Goal: Information Seeking & Learning: Learn about a topic

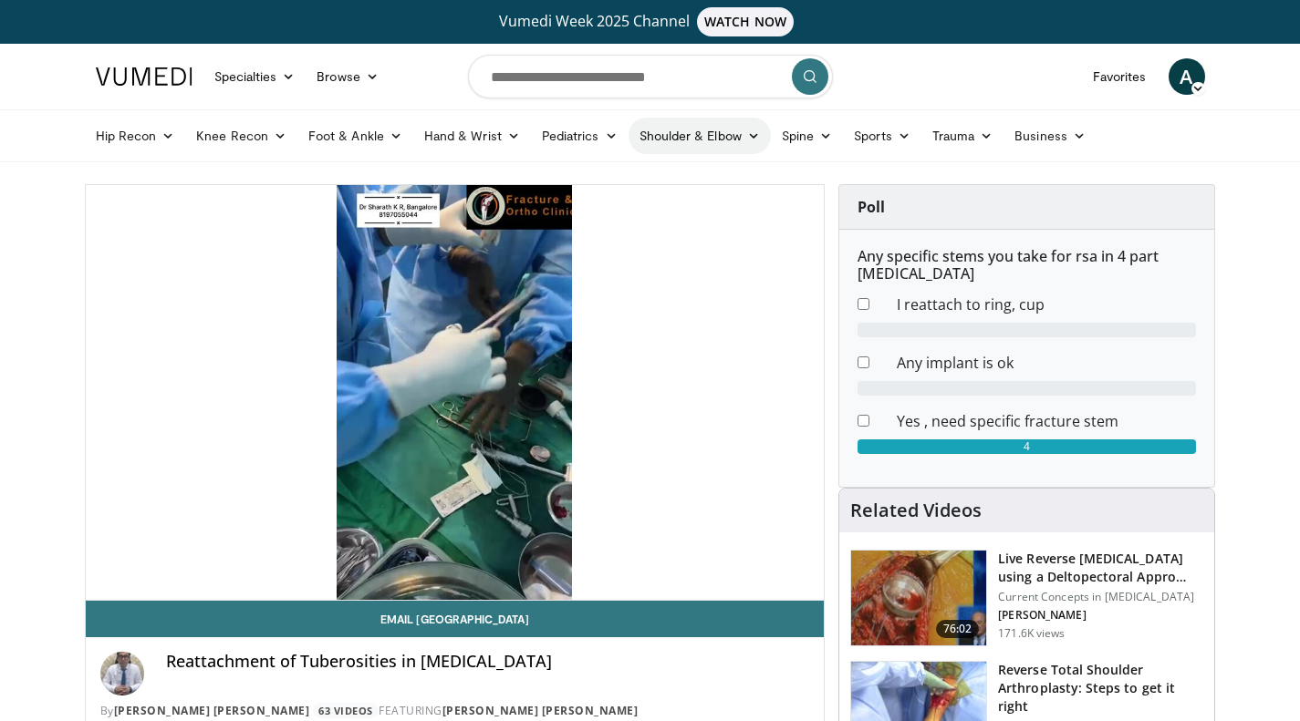
click at [706, 135] on link "Shoulder & Elbow" at bounding box center [699, 136] width 142 height 36
click at [604, 211] on link "Shoulder" at bounding box center [661, 207] width 217 height 29
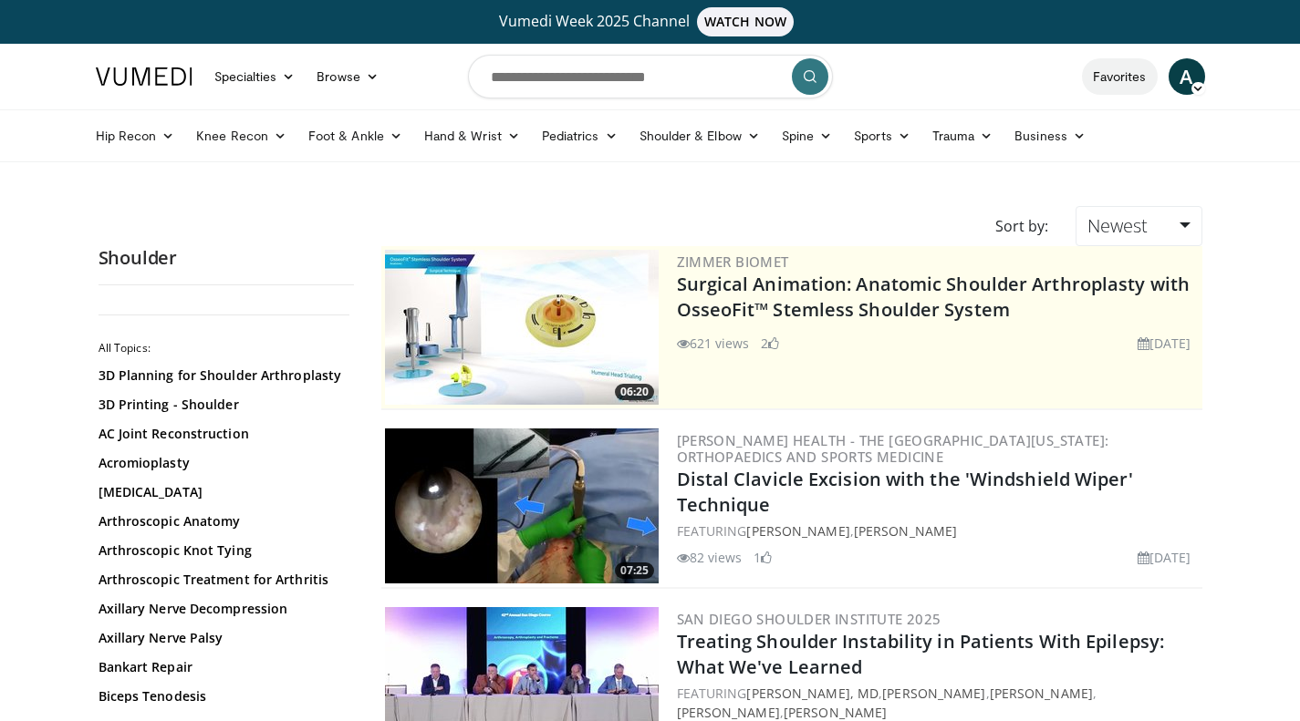
click at [1136, 80] on link "Favorites" at bounding box center [1120, 76] width 76 height 36
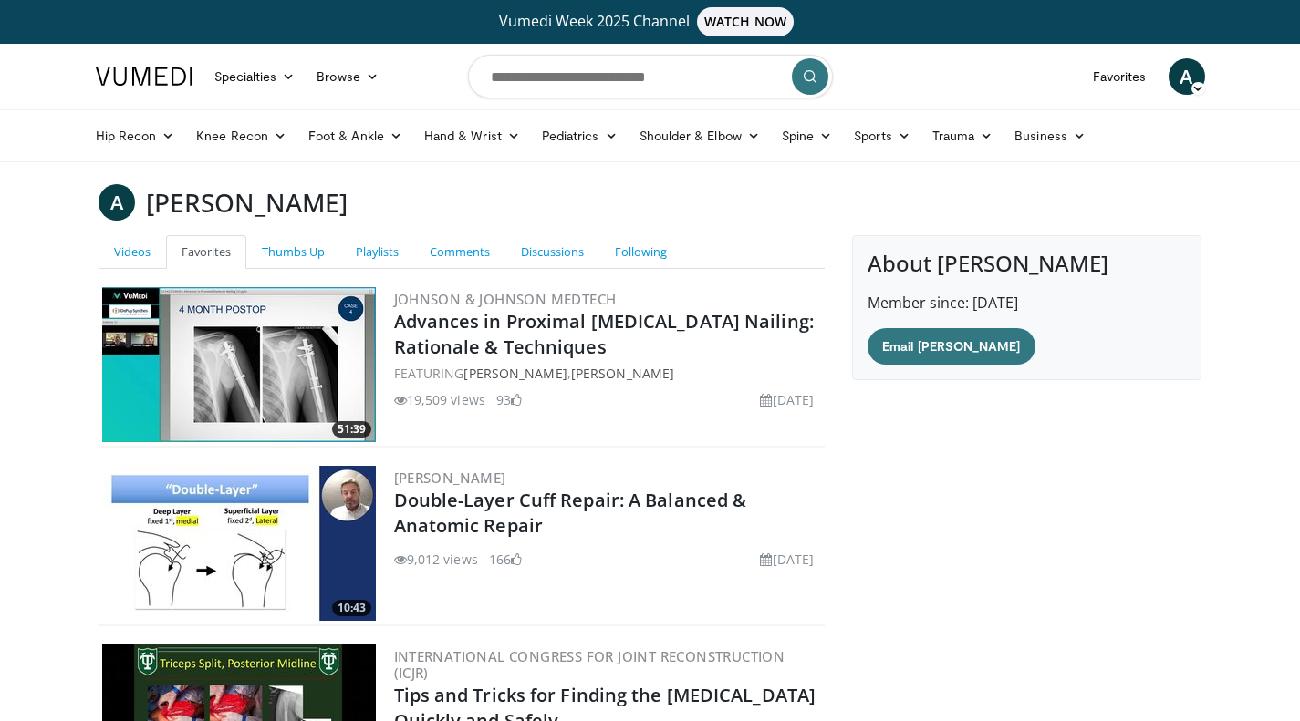
click at [690, 77] on input "Search topics, interventions" at bounding box center [650, 77] width 365 height 44
type input "*******"
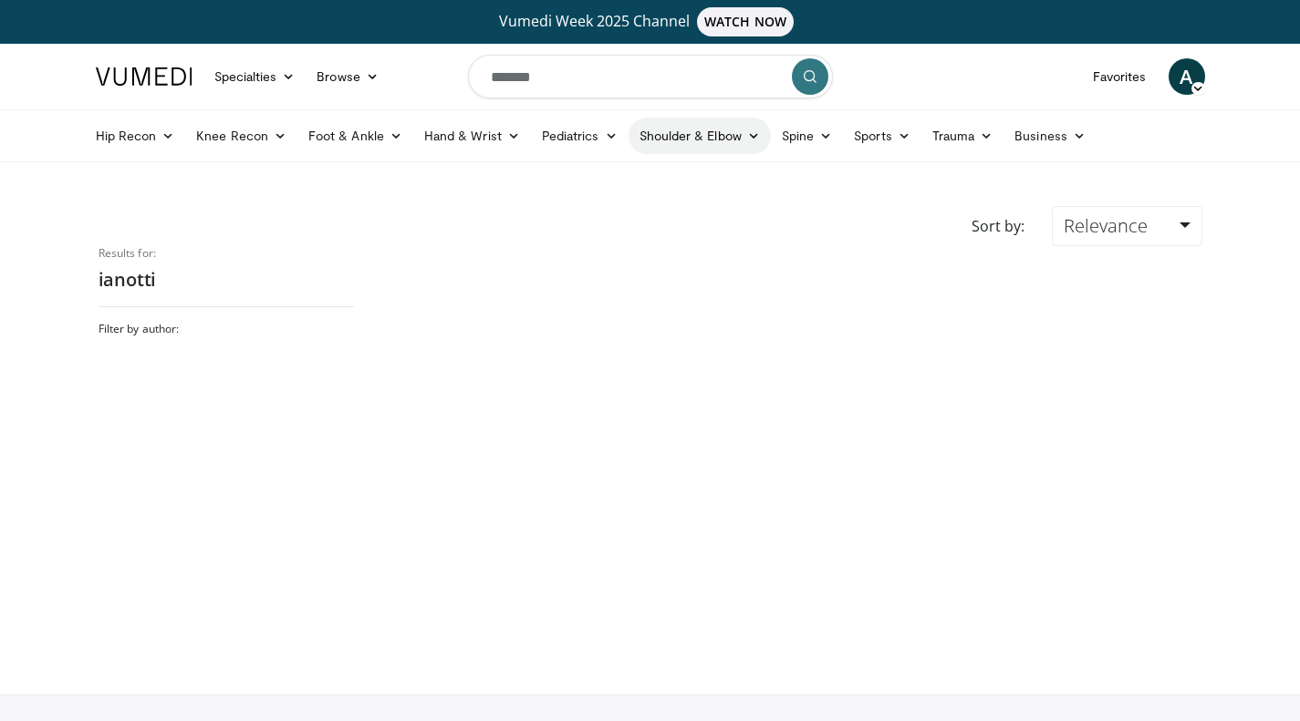
click at [679, 134] on link "Shoulder & Elbow" at bounding box center [699, 136] width 142 height 36
click at [600, 207] on link "Shoulder" at bounding box center [661, 207] width 217 height 29
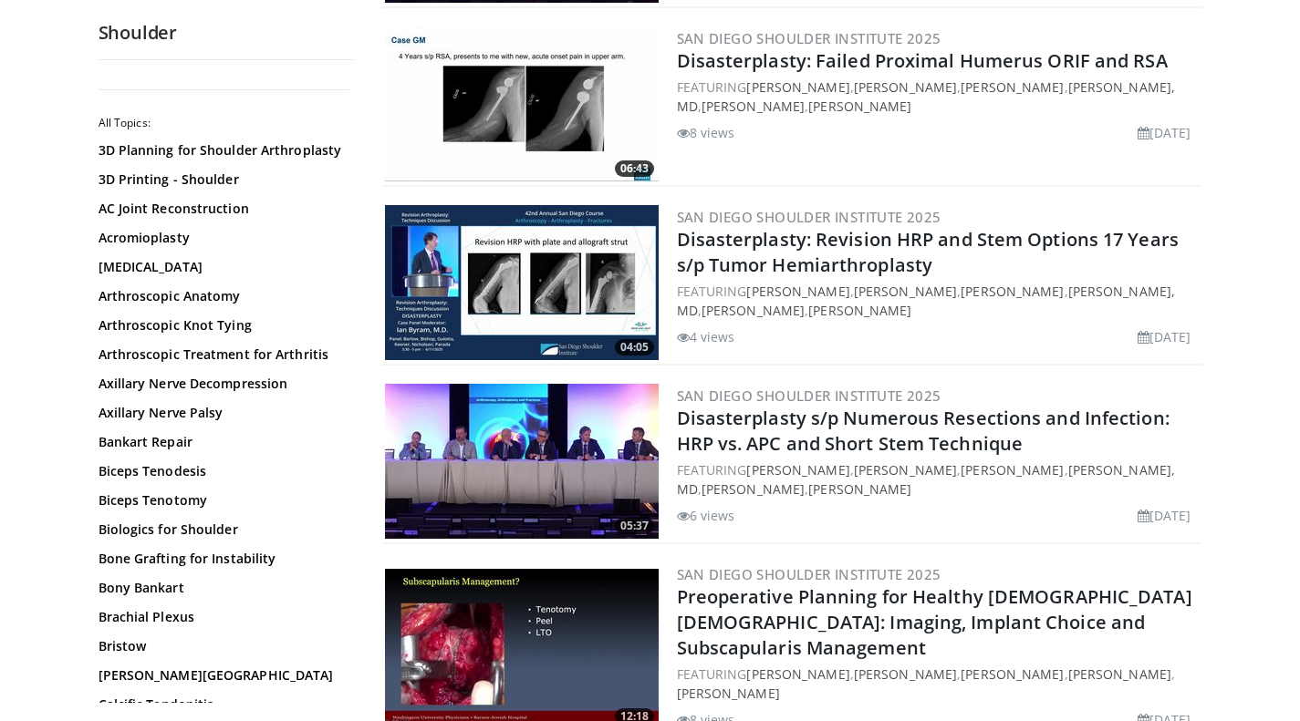
scroll to position [4438, 0]
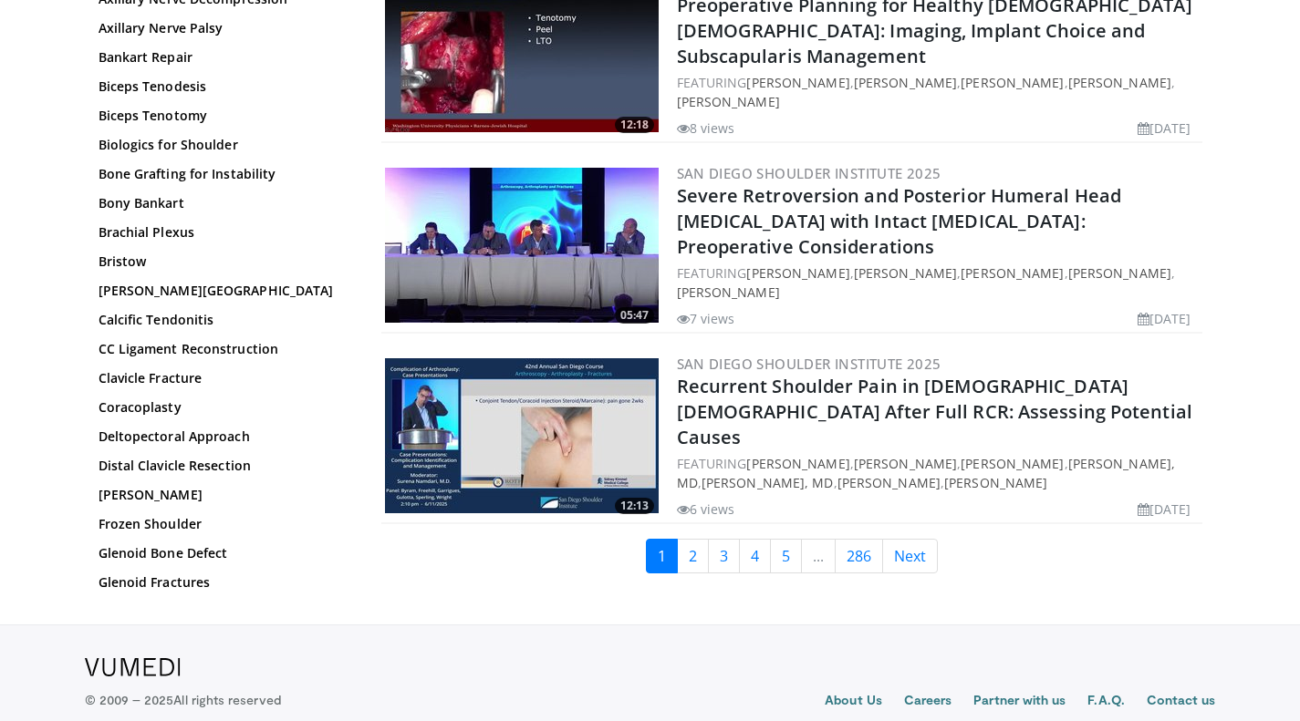
click at [301, 655] on div "© 2009 – 2025 All rights reserved" at bounding box center [266, 682] width 362 height 55
click at [289, 625] on footer "About Us Careers Partner with us F.A.Q. Contact us Terms & conditions Privacy p…" at bounding box center [650, 697] width 1300 height 144
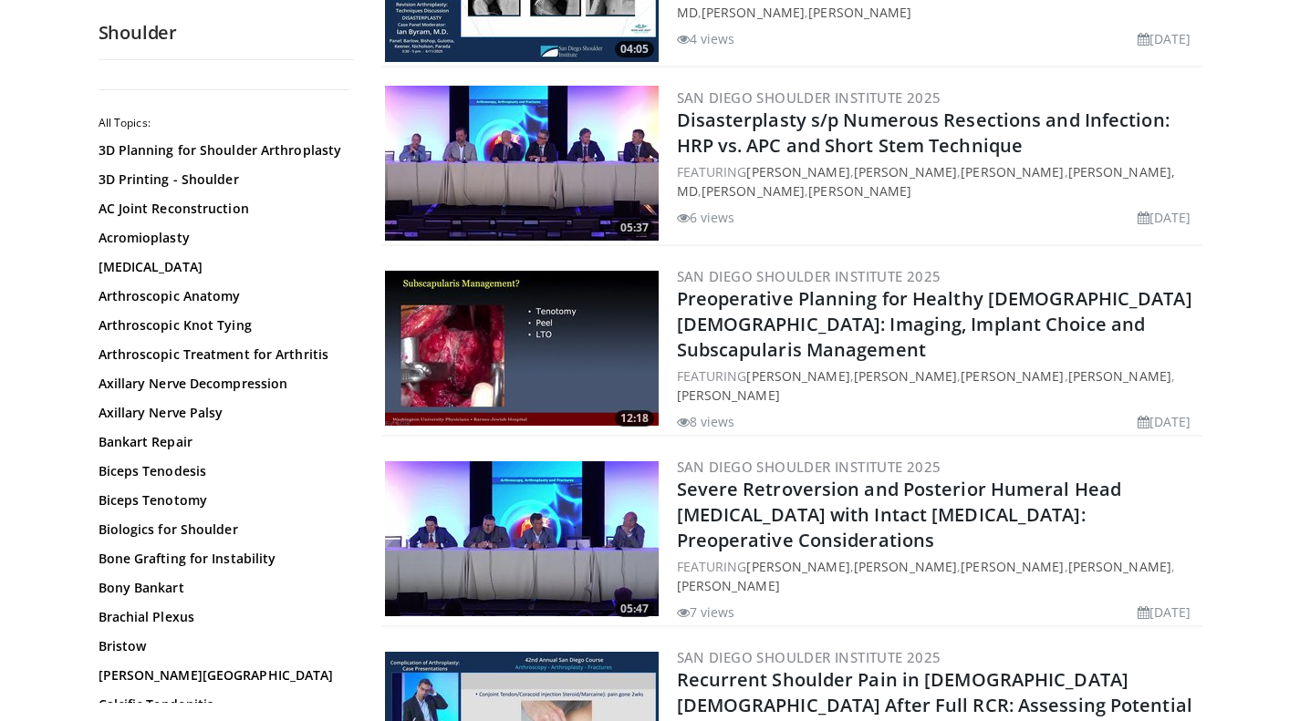
scroll to position [4146, 0]
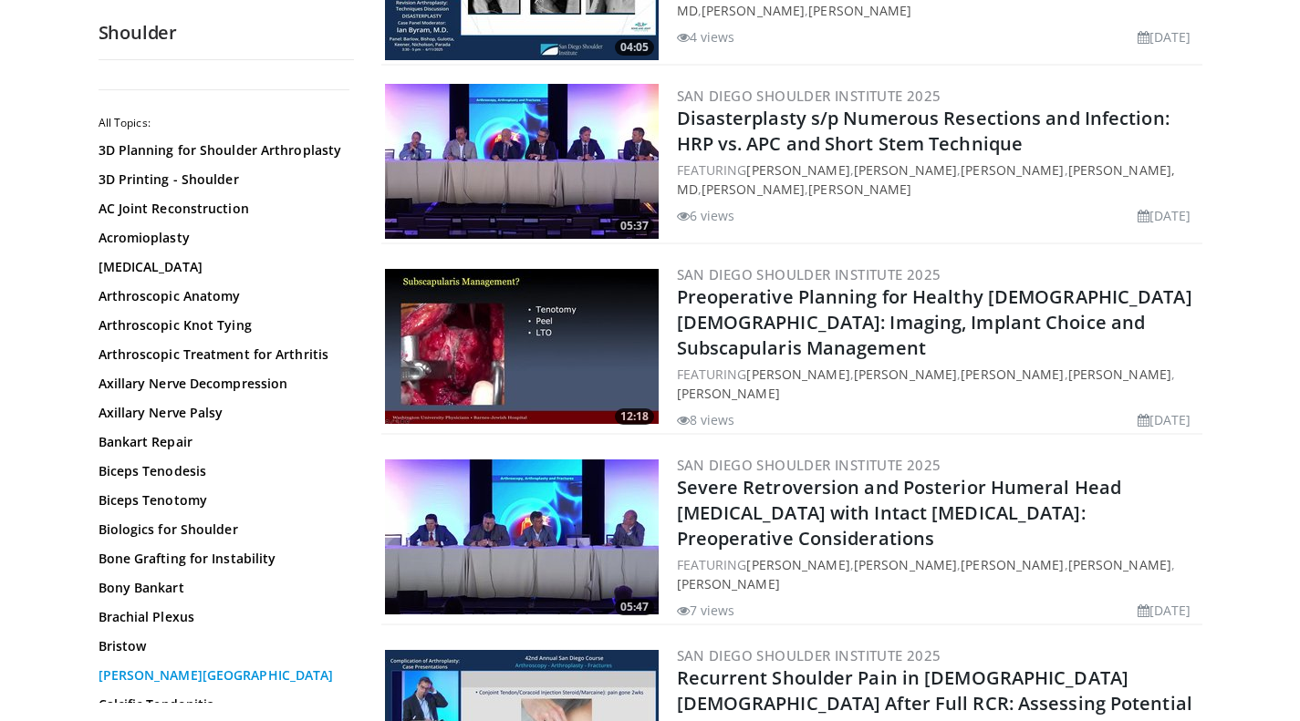
click at [245, 682] on link "[PERSON_NAME][GEOGRAPHIC_DATA]" at bounding box center [221, 676] width 246 height 18
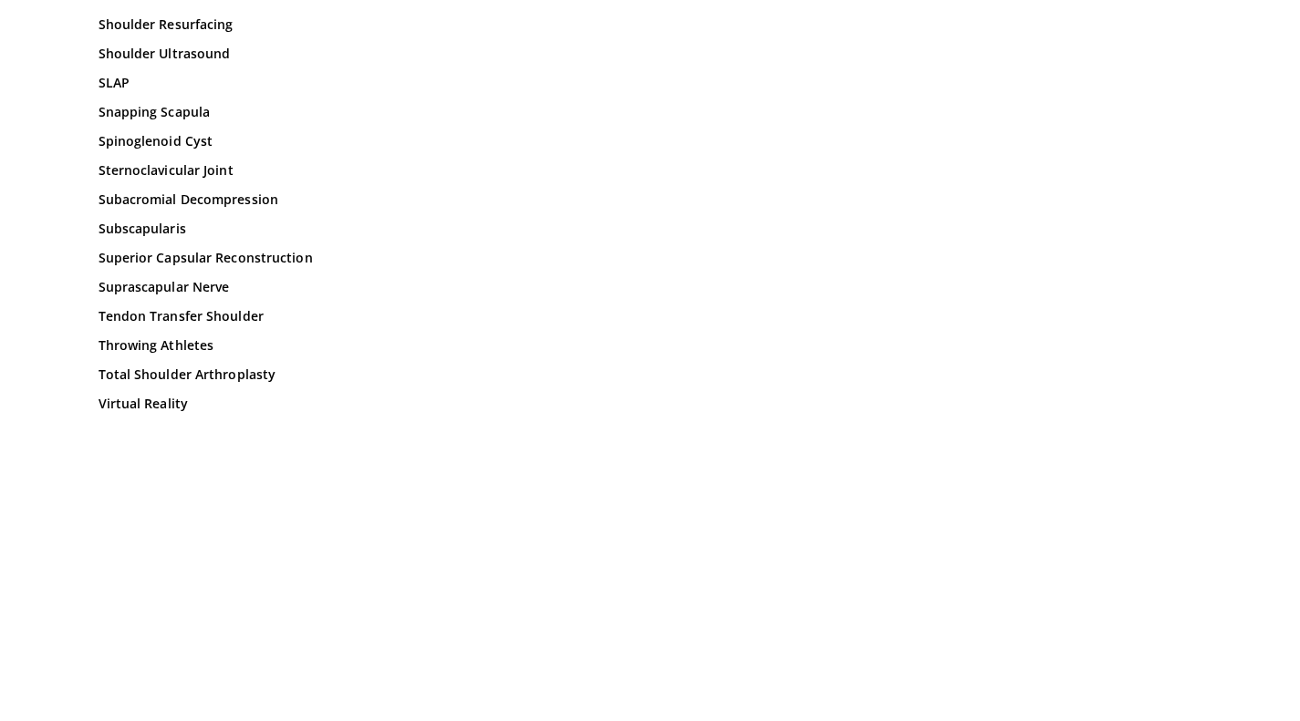
scroll to position [2152, 0]
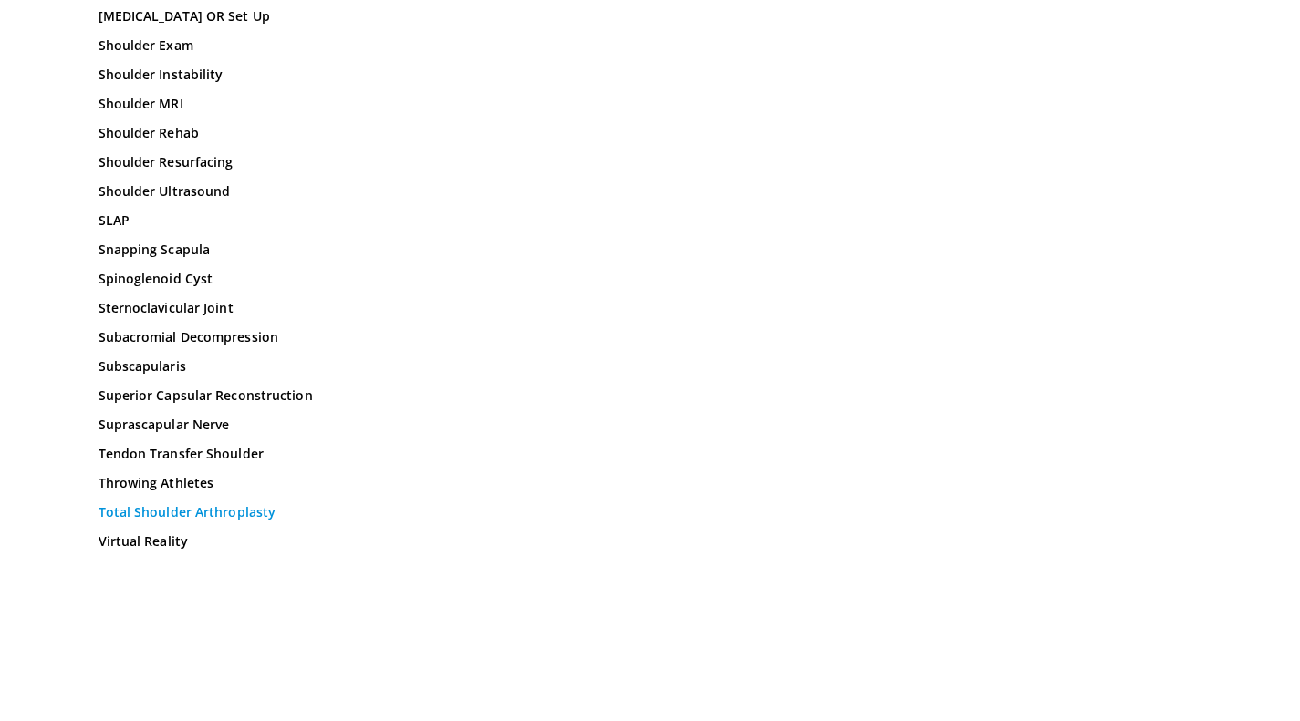
click at [154, 503] on link "Total Shoulder Arthroplasty" at bounding box center [221, 512] width 246 height 18
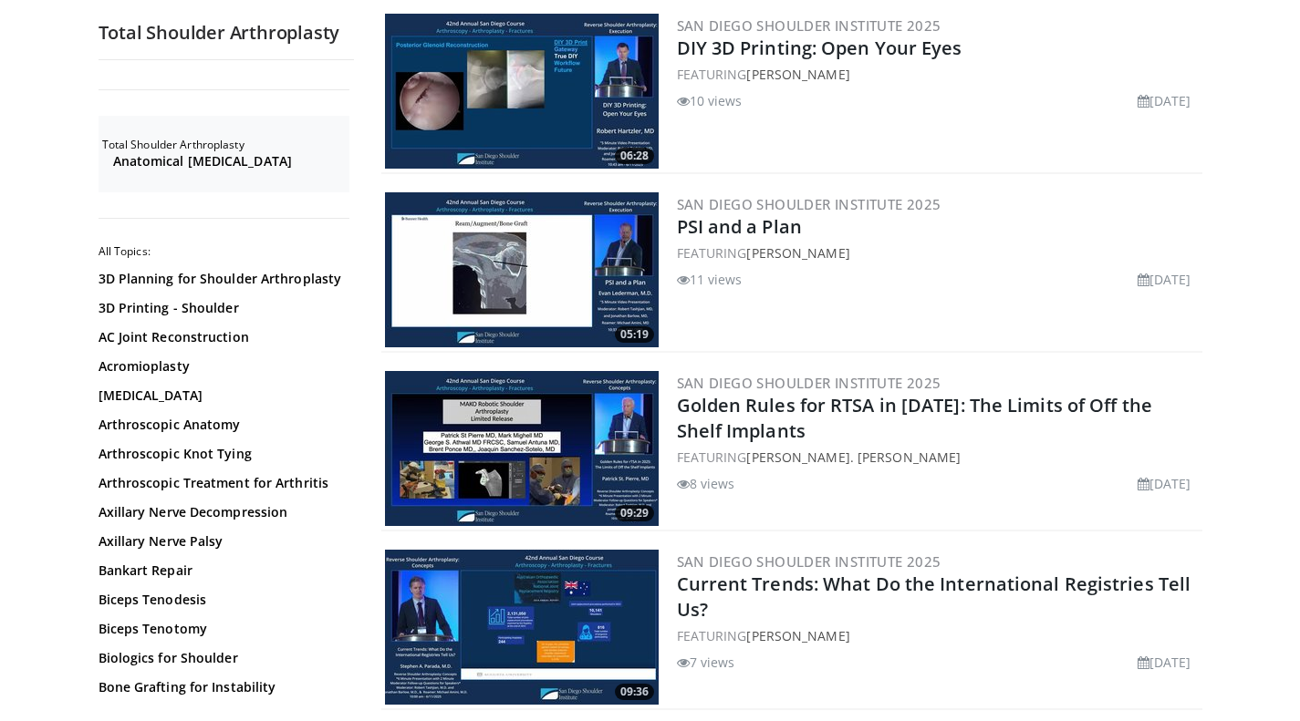
scroll to position [2607, 0]
